Goal: Find specific page/section: Find specific page/section

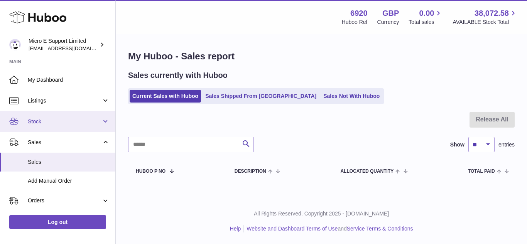
click at [61, 125] on span "Stock" at bounding box center [65, 121] width 74 height 7
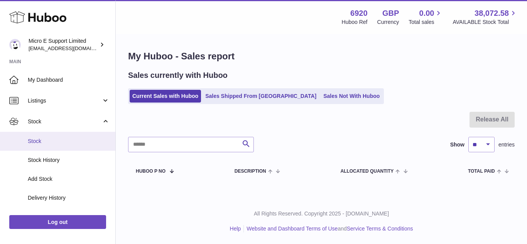
click at [52, 141] on span "Stock" at bounding box center [69, 141] width 82 height 7
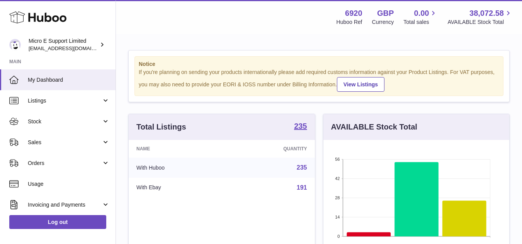
scroll to position [120, 186]
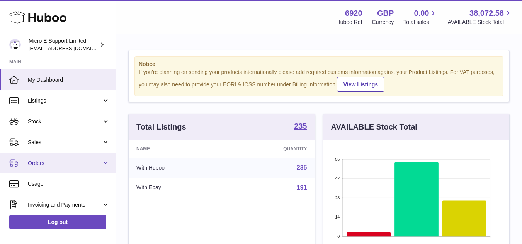
click at [76, 165] on span "Orders" at bounding box center [65, 163] width 74 height 7
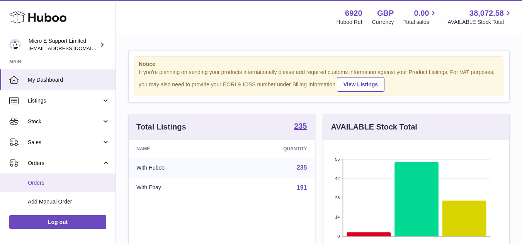
click at [43, 179] on span "Orders" at bounding box center [69, 182] width 82 height 7
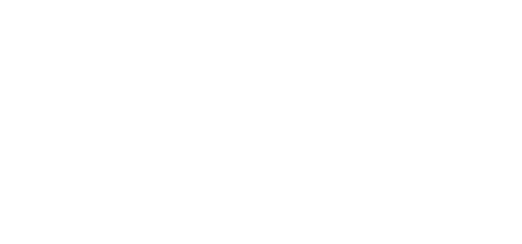
click at [47, 0] on html at bounding box center [261, 0] width 522 height 0
